Goal: Information Seeking & Learning: Learn about a topic

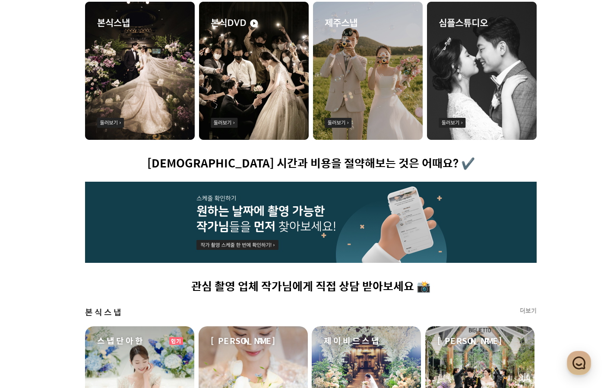
scroll to position [691, 0]
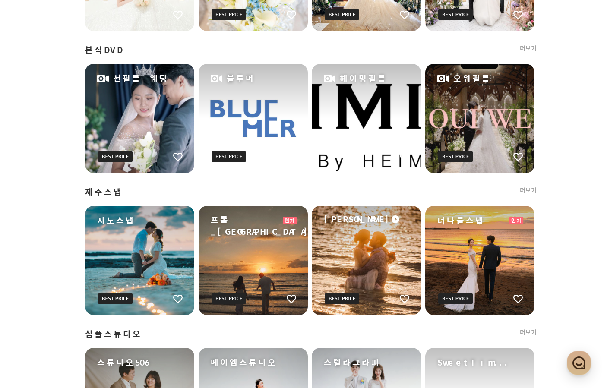
click at [44, 185] on div "프딩에서 엄선한 촬영 업체를 찬찬히 둘러보세요 👀 예약 시간과 비용을 절약해보는 것은 어때요? ✔️ 관심 촬영 업체 작가님에게 직접 상담 받아…" at bounding box center [310, 110] width 621 height 1074
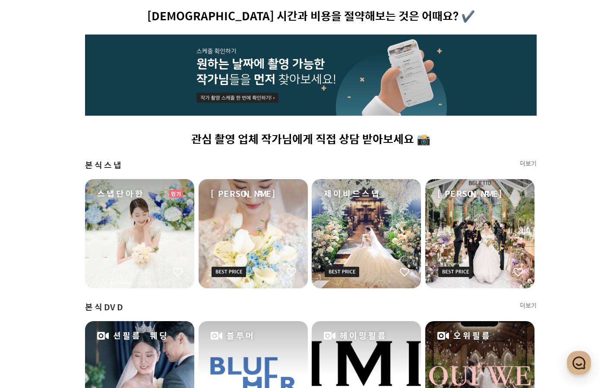
click at [537, 162] on div "프딩에서 엄선한 촬영 업체를 찬찬히 둘러보세요 👀 예약 시간과 비용을 절약해보는 것은 어때요? ✔️ 관심 촬영 업체 작가님에게 직접 상담 받아…" at bounding box center [310, 367] width 621 height 1074
click at [534, 162] on link "더보기" at bounding box center [527, 163] width 17 height 9
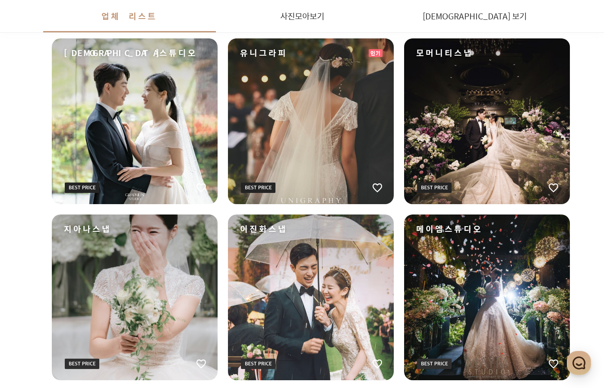
click at [315, 211] on ul "[PERSON_NAME] 스냅단아한 인기 비비드포레 그라파인스튜디오 유니그라피 인기 모머니티스냅 지아나스냅 이진화스냅 메이엠스튜디오 아이픽쳐스…" at bounding box center [311, 209] width 518 height 694
click at [224, 208] on ul "[PERSON_NAME] 스냅단아한 인기 비비드포레 그라파인스튜디오 유니그라피 인기 모머니티스냅 지아나스냅 이진화스냅 메이엠스튜디오 아이픽쳐스…" at bounding box center [311, 209] width 518 height 694
click at [222, 209] on ul "[PERSON_NAME] 스냅단아한 인기 비비드포레 그라파인스튜디오 유니그라피 인기 모머니티스냅 지아나스냅 이진화스냅 메이엠스튜디오 아이픽쳐스…" at bounding box center [311, 209] width 518 height 694
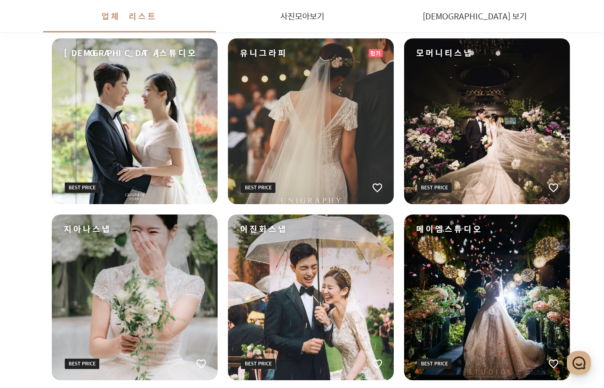
click at [123, 129] on div "[DEMOGRAPHIC_DATA]스튜디오" at bounding box center [135, 121] width 166 height 166
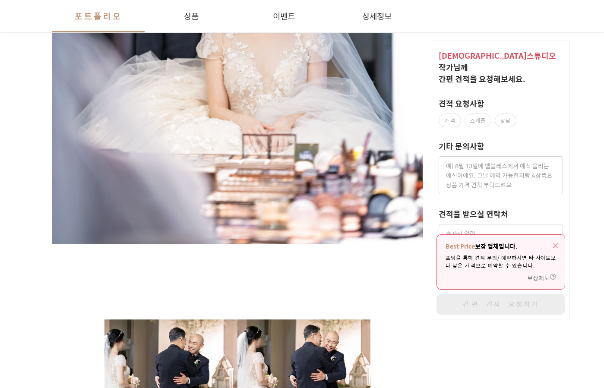
scroll to position [1408, 0]
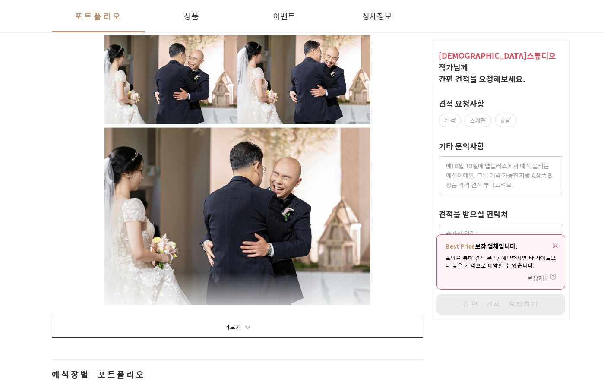
click at [263, 331] on button "더보기" at bounding box center [237, 327] width 371 height 22
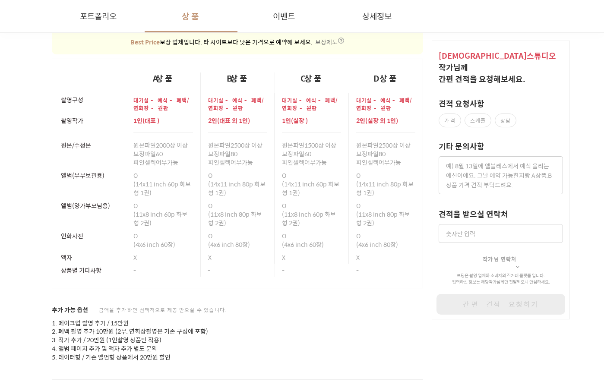
scroll to position [12573, 0]
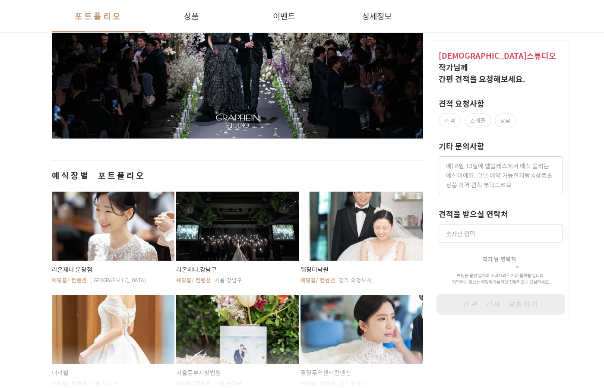
click at [236, 171] on span "예식장별 포트폴리오" at bounding box center [237, 175] width 371 height 12
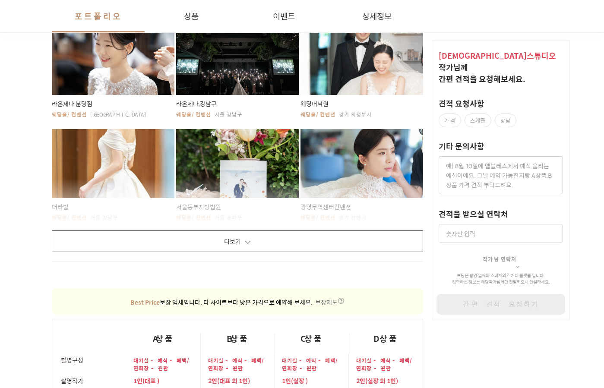
click at [75, 236] on button "더보기" at bounding box center [237, 241] width 371 height 22
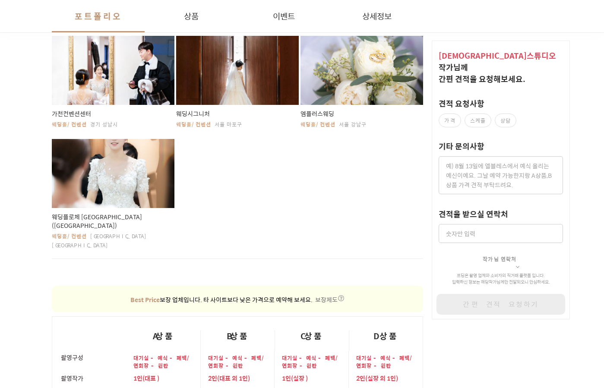
scroll to position [13834, 0]
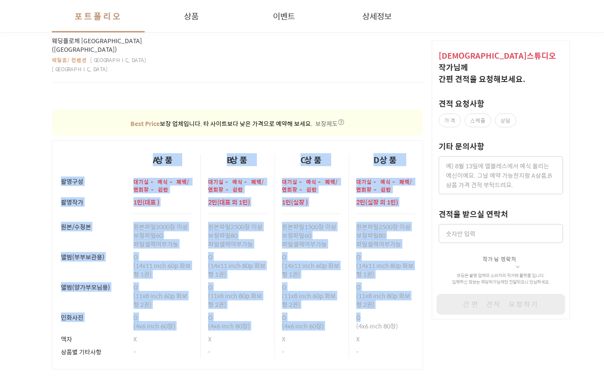
drag, startPoint x: 136, startPoint y: 117, endPoint x: 388, endPoint y: 287, distance: 303.7
click at [388, 287] on table "A상품 B상품 C상품 D상품 촬영구성 대기실 - 예식 - 폐백/연회장 - 원판 대기실 - 예식 - 폐백/연회장 - 원판 대기실 - 예식 - 폐…" at bounding box center [237, 254] width 371 height 229
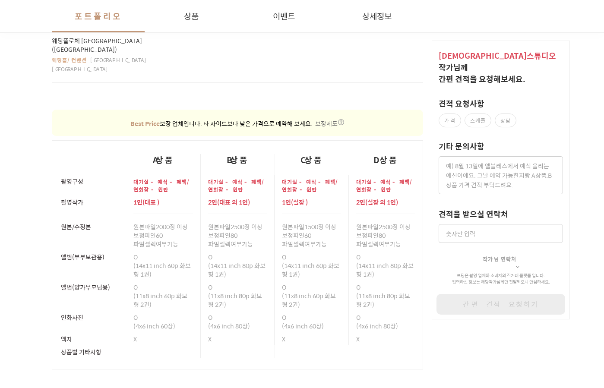
click at [390, 332] on div "X" at bounding box center [385, 338] width 59 height 13
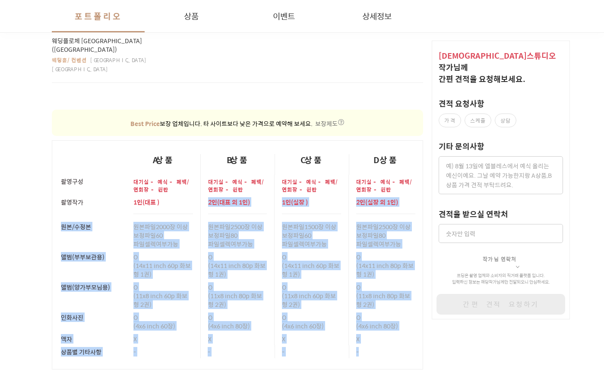
drag, startPoint x: 396, startPoint y: 303, endPoint x: 156, endPoint y: 143, distance: 288.9
click at [181, 175] on tbody "촬영구성 대기실 - 예식 - 폐백/연회장 - 원판 대기실 - 예식 - 폐백/연회장 - 원판 대기실 - 예식 - 폐백/연회장 - 원판 대기실 -…" at bounding box center [237, 272] width 371 height 195
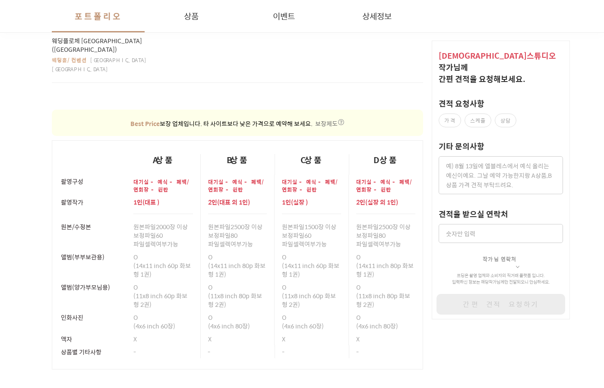
click at [127, 154] on div "A상품" at bounding box center [163, 164] width 74 height 21
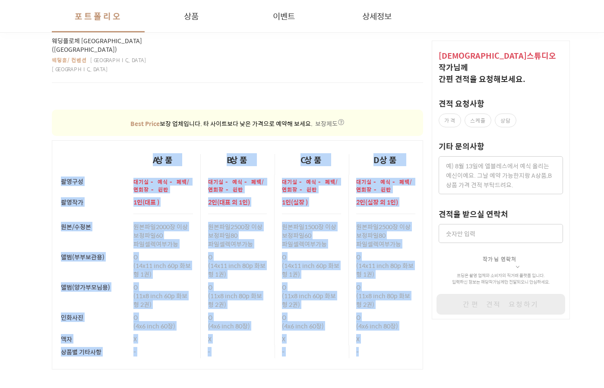
drag, startPoint x: 53, startPoint y: 124, endPoint x: 398, endPoint y: 318, distance: 395.4
click at [398, 318] on table "A상품 B상품 C상품 D상품 촬영구성 대기실 - 예식 - 폐백/연회장 - 원판 대기실 - 예식 - 폐백/연회장 - 원판 대기실 - 예식 - 폐…" at bounding box center [237, 254] width 371 height 229
click at [393, 345] on td "-" at bounding box center [386, 357] width 74 height 24
drag, startPoint x: 402, startPoint y: 323, endPoint x: 98, endPoint y: 132, distance: 359.5
click at [98, 140] on table "A상품 B상품 C상품 D상품 촬영구성 대기실 - 예식 - 폐백/연회장 - 원판 대기실 - 예식 - 폐백/연회장 - 원판 대기실 - 예식 - 폐…" at bounding box center [237, 254] width 371 height 229
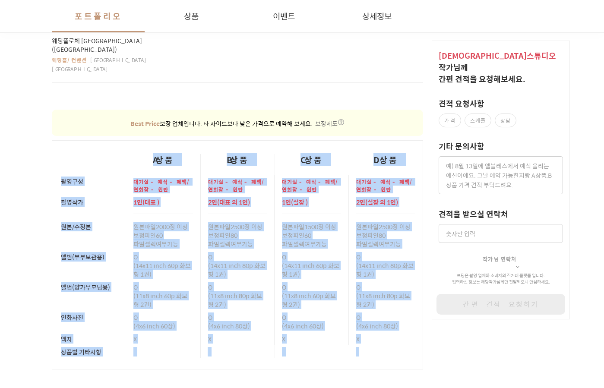
click at [98, 141] on th at bounding box center [89, 158] width 74 height 34
drag, startPoint x: 148, startPoint y: 160, endPoint x: 362, endPoint y: 305, distance: 258.6
click at [361, 305] on table "A상품 B상품 C상품 D상품 촬영구성 대기실 - 예식 - 폐백/연회장 - 원판 대기실 - 예식 - 폐백/연회장 - 원판 대기실 - 예식 - 폐…" at bounding box center [237, 254] width 371 height 229
click at [362, 347] on p "-" at bounding box center [385, 351] width 59 height 9
drag, startPoint x: 383, startPoint y: 309, endPoint x: 48, endPoint y: 102, distance: 393.7
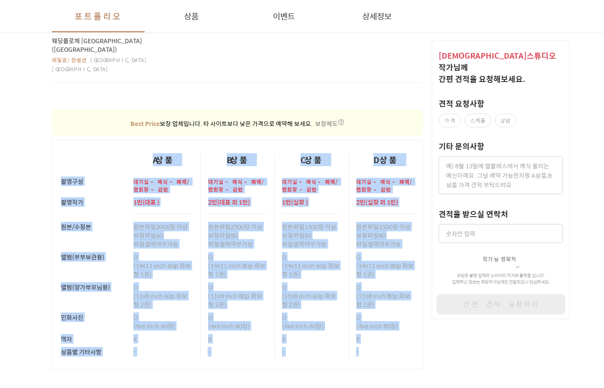
click at [55, 141] on th at bounding box center [89, 158] width 74 height 34
drag, startPoint x: 63, startPoint y: 117, endPoint x: 410, endPoint y: 315, distance: 399.4
click at [406, 312] on table "A상품 B상품 C상품 D상품 촬영구성 대기실 - 예식 - 폐백/연회장 - 원판 대기실 - 예식 - 폐백/연회장 - 원판 대기실 - 예식 - 폐…" at bounding box center [237, 254] width 371 height 229
click at [410, 345] on td "-" at bounding box center [386, 357] width 74 height 24
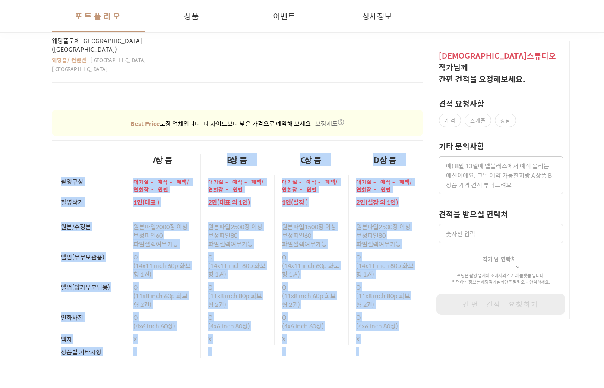
drag, startPoint x: 417, startPoint y: 315, endPoint x: 130, endPoint y: 132, distance: 340.3
click at [130, 140] on table "A상품 B상품 C상품 D상품 촬영구성 대기실 - 예식 - 폐백/연회장 - 원판 대기실 - 예식 - 폐백/연회장 - 원판 대기실 - 예식 - 폐…" at bounding box center [237, 254] width 371 height 229
click at [129, 154] on div "A상품" at bounding box center [163, 164] width 74 height 21
drag, startPoint x: 121, startPoint y: 120, endPoint x: 366, endPoint y: 293, distance: 299.7
click at [366, 292] on table "A상품 B상품 C상품 D상품 촬영구성 대기실 - 예식 - 폐백/연회장 - 원판 대기실 - 예식 - 폐백/연회장 - 원판 대기실 - 예식 - 폐…" at bounding box center [237, 254] width 371 height 229
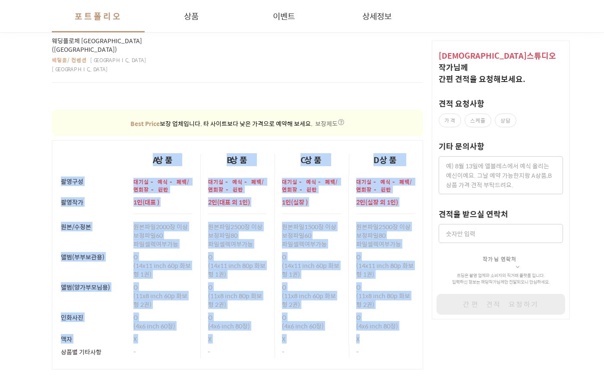
drag, startPoint x: 366, startPoint y: 293, endPoint x: 371, endPoint y: 298, distance: 6.7
click at [366, 332] on div "X" at bounding box center [385, 338] width 59 height 13
drag, startPoint x: 381, startPoint y: 312, endPoint x: 69, endPoint y: 107, distance: 372.4
click at [69, 140] on table "A상품 B상품 C상품 D상품 촬영구성 대기실 - 예식 - 폐백/연회장 - 원판 대기실 - 예식 - 폐백/연회장 - 원판 대기실 - 예식 - 폐…" at bounding box center [237, 254] width 371 height 229
click at [70, 141] on th at bounding box center [89, 158] width 74 height 34
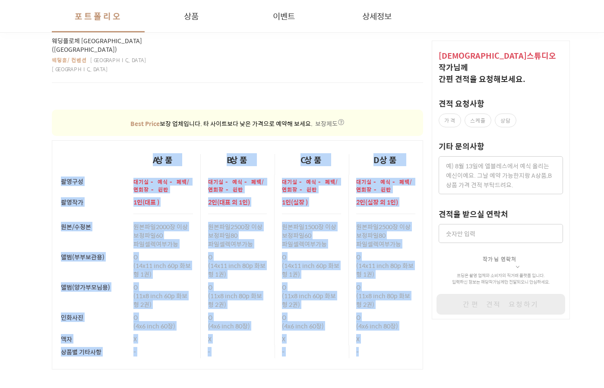
drag, startPoint x: 134, startPoint y: 137, endPoint x: 408, endPoint y: 321, distance: 330.5
click at [408, 321] on table "A상품 B상품 C상품 D상품 촬영구성 대기실 - 예식 - 폐백/연회장 - 원판 대기실 - 예식 - 폐백/연회장 - 원판 대기실 - 예식 - 폐…" at bounding box center [237, 254] width 371 height 229
click at [408, 345] on td "-" at bounding box center [386, 357] width 74 height 24
drag, startPoint x: 409, startPoint y: 323, endPoint x: 71, endPoint y: 139, distance: 385.5
click at [71, 175] on tbody "촬영구성 대기실 - 예식 - 폐백/연회장 - 원판 대기실 - 예식 - 폐백/연회장 - 원판 대기실 - 예식 - 폐백/연회장 - 원판 대기실 -…" at bounding box center [237, 272] width 371 height 195
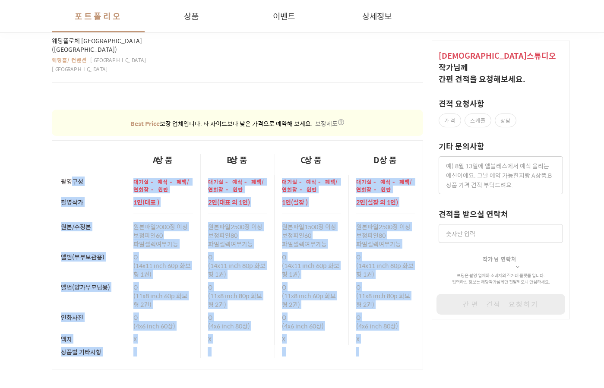
click at [71, 175] on div "촬영구성" at bounding box center [93, 181] width 65 height 13
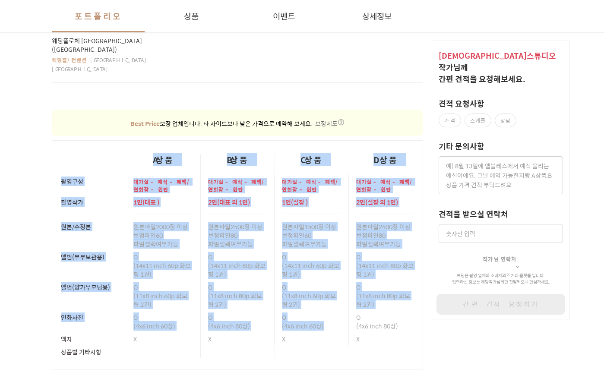
drag, startPoint x: 87, startPoint y: 124, endPoint x: 346, endPoint y: 287, distance: 306.1
click at [346, 287] on table "A상품 B상품 C상품 D상품 촬영구성 대기실 - 예식 - 폐백/연회장 - 원판 대기실 - 예식 - 폐백/연회장 - 원판 대기실 - 예식 - 폐…" at bounding box center [237, 254] width 371 height 229
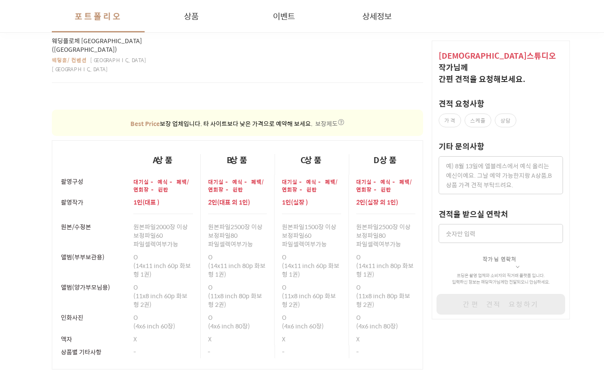
click at [374, 347] on p "-" at bounding box center [385, 351] width 59 height 9
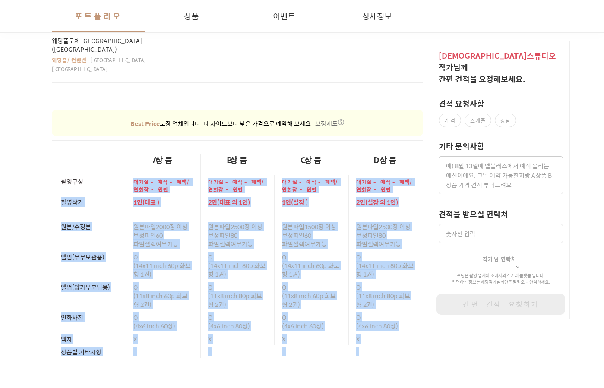
drag, startPoint x: 384, startPoint y: 305, endPoint x: 148, endPoint y: 138, distance: 288.5
click at [148, 175] on tbody "촬영구성 대기실 - 예식 - 폐백/연회장 - 원판 대기실 - 예식 - 폐백/연회장 - 원판 대기실 - 예식 - 폐백/연회장 - 원판 대기실 -…" at bounding box center [237, 272] width 371 height 195
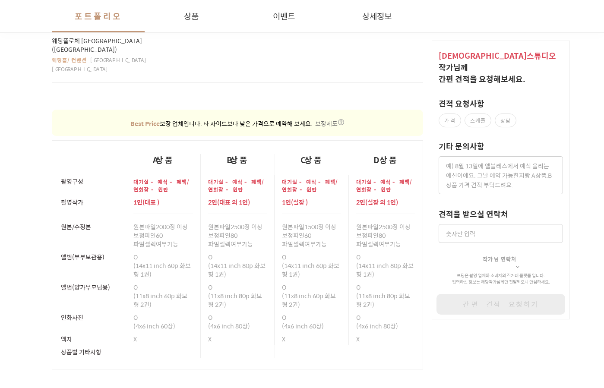
click at [119, 141] on th at bounding box center [89, 158] width 74 height 34
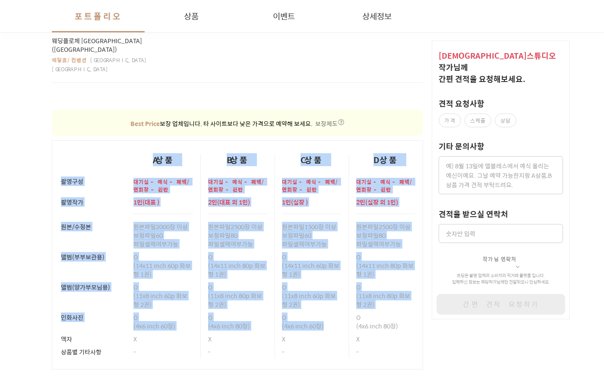
drag, startPoint x: 114, startPoint y: 117, endPoint x: 370, endPoint y: 310, distance: 320.3
click at [356, 299] on table "A상품 B상품 C상품 D상품 촬영구성 대기실 - 예식 - 폐백/연회장 - 원판 대기실 - 예식 - 폐백/연회장 - 원판 대기실 - 예식 - 폐…" at bounding box center [237, 254] width 371 height 229
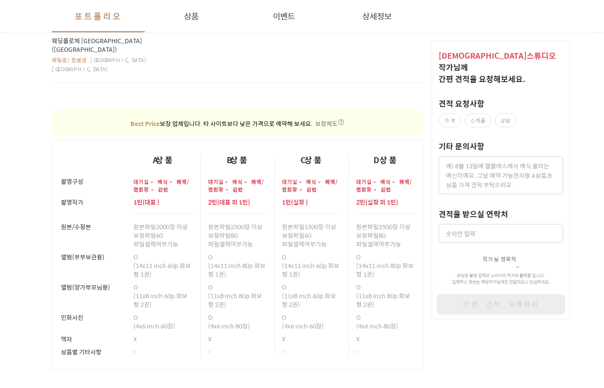
click at [370, 347] on p "-" at bounding box center [385, 351] width 59 height 9
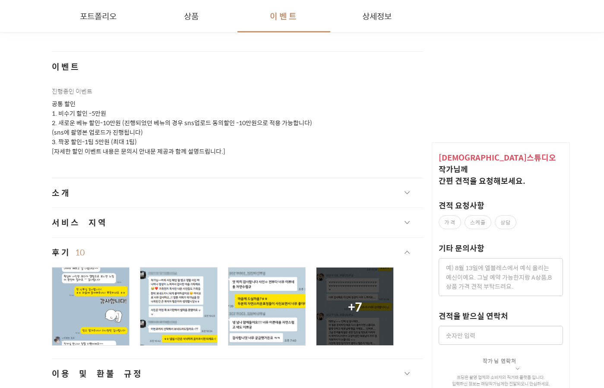
scroll to position [14429, 0]
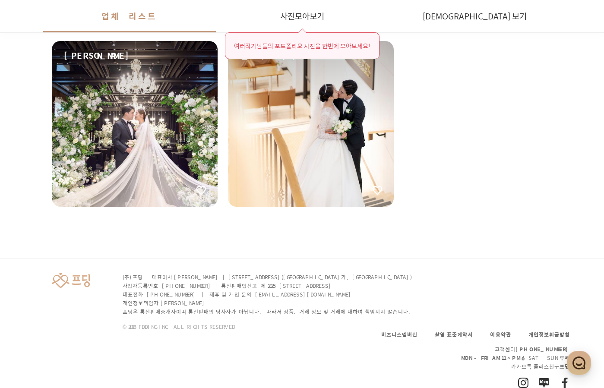
scroll to position [419, 0]
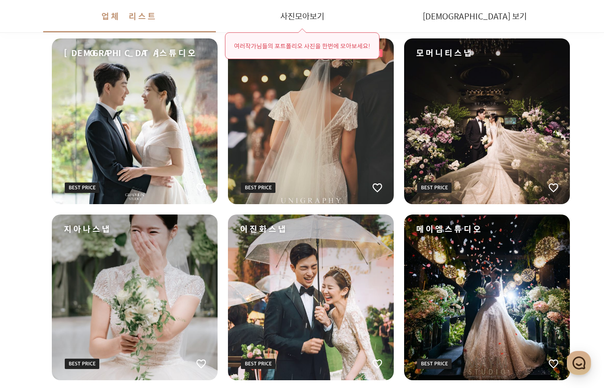
click at [219, 205] on ul "[PERSON_NAME] 스냅단아한 인기 비비드포레 그라파인스튜디오 유니그라피 인기 모머니티스냅 지아나스냅 이진화스냅 메이엠스튜디오 아이픽쳐스…" at bounding box center [311, 209] width 518 height 694
click at [223, 208] on ul "[PERSON_NAME] 스냅단아한 인기 비비드포레 그라파인스튜디오 유니그라피 인기 모머니티스냅 지아나스냅 이진화스냅 메이엠스튜디오 아이픽쳐스…" at bounding box center [311, 209] width 518 height 694
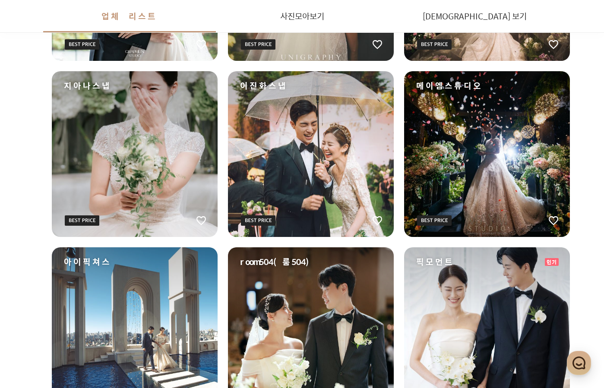
scroll to position [136, 0]
